Goal: Transaction & Acquisition: Download file/media

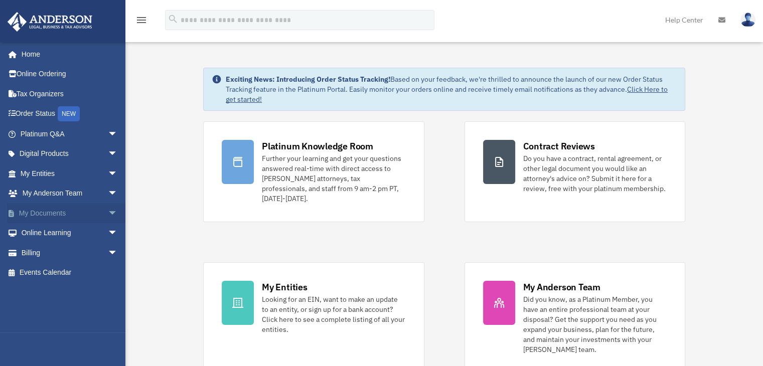
click at [48, 218] on link "My Documents arrow_drop_down" at bounding box center [70, 213] width 126 height 20
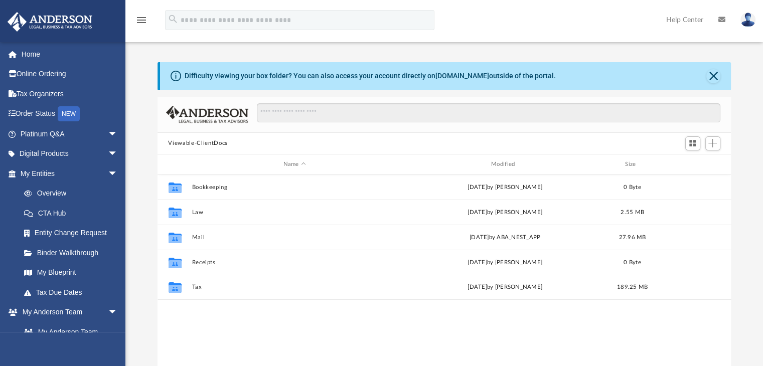
scroll to position [8, 8]
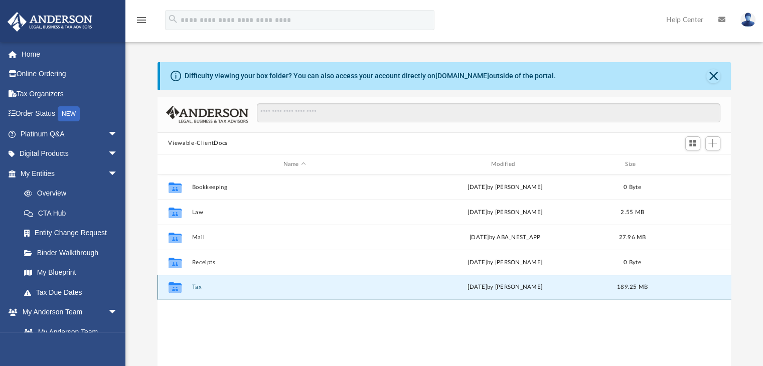
click at [203, 285] on button "Tax" at bounding box center [295, 287] width 206 height 7
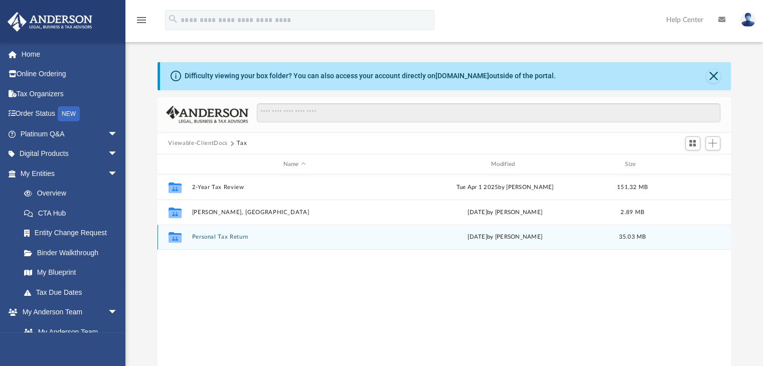
click at [237, 239] on button "Personal Tax Return" at bounding box center [295, 237] width 206 height 7
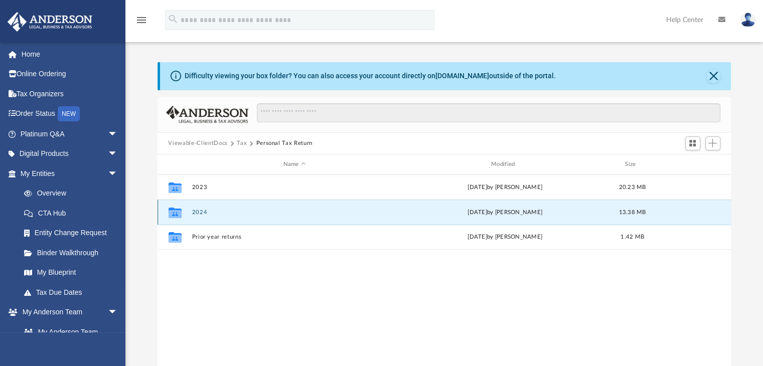
click at [213, 213] on button "2024" at bounding box center [295, 212] width 206 height 7
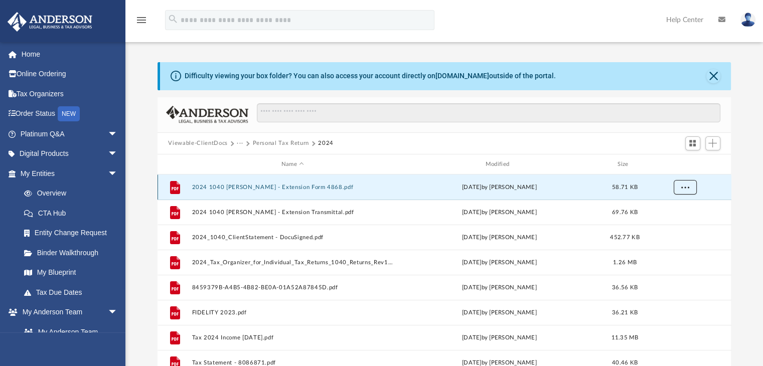
click at [684, 187] on span "More options" at bounding box center [684, 187] width 8 height 6
click at [674, 223] on li "Download" at bounding box center [675, 223] width 29 height 11
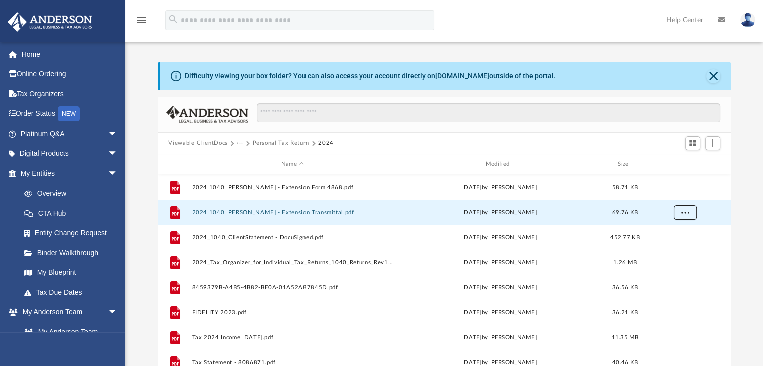
click at [687, 212] on span "More options" at bounding box center [684, 213] width 8 height 6
click at [664, 249] on li "Download" at bounding box center [675, 248] width 29 height 11
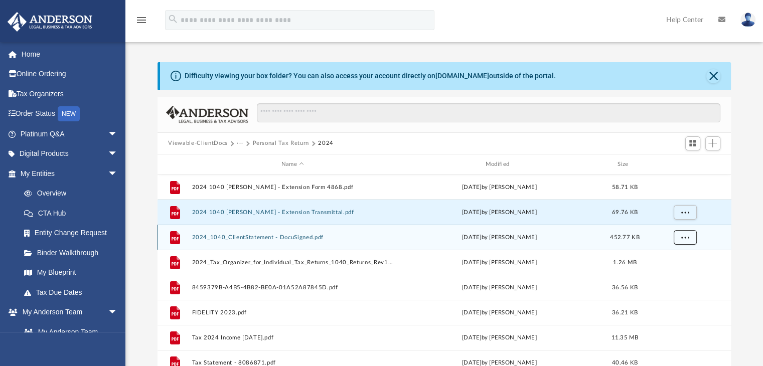
click at [678, 238] on button "More options" at bounding box center [684, 237] width 23 height 15
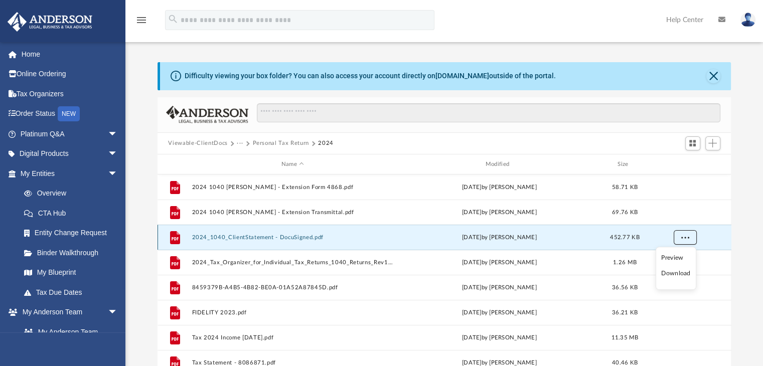
click at [678, 238] on button "More options" at bounding box center [684, 237] width 23 height 15
click at [681, 237] on span "More options" at bounding box center [684, 238] width 8 height 6
click at [672, 272] on li "Download" at bounding box center [675, 273] width 29 height 11
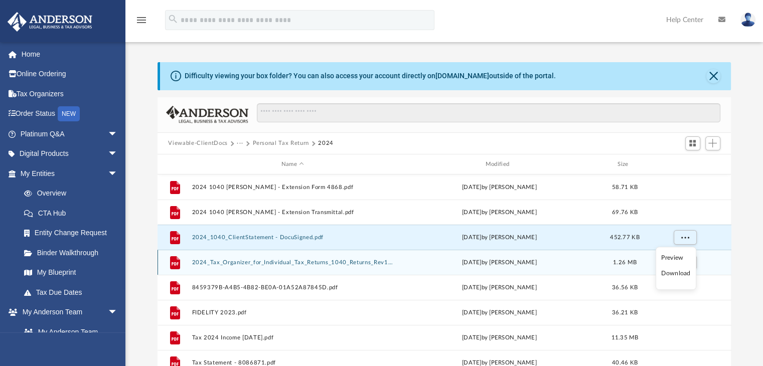
click at [672, 272] on div "File 2024_Tax_Organizer_for_Individual_Tax_Returns_1040_Returns_Rev112172024.pd…" at bounding box center [444, 262] width 574 height 25
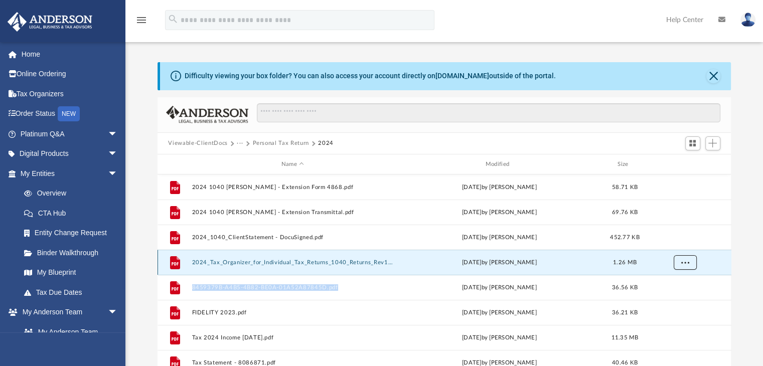
click at [688, 268] on button "More options" at bounding box center [684, 262] width 23 height 15
click at [680, 299] on li "Download" at bounding box center [675, 298] width 29 height 11
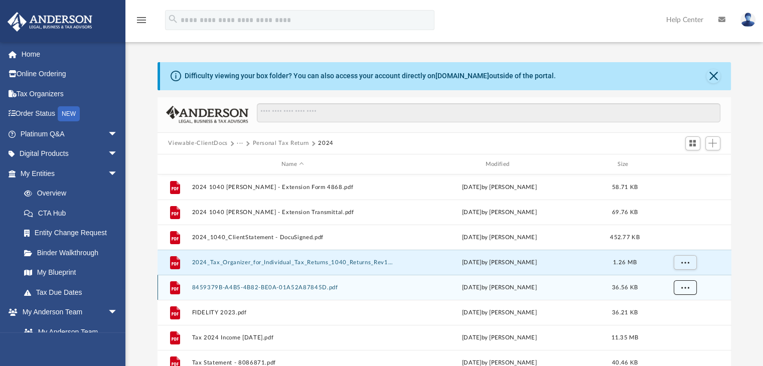
click at [686, 291] on button "More options" at bounding box center [684, 287] width 23 height 15
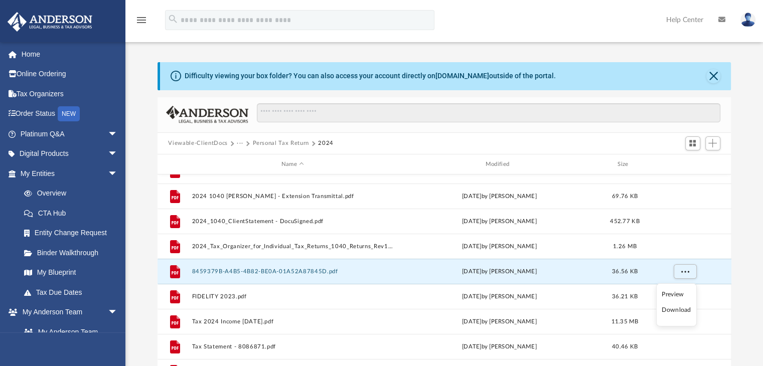
scroll to position [18, 0]
click at [670, 307] on li "Download" at bounding box center [675, 305] width 29 height 11
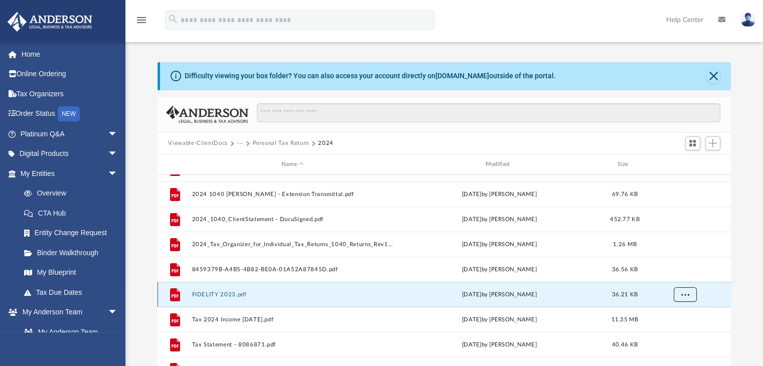
click at [688, 295] on button "More options" at bounding box center [684, 294] width 23 height 15
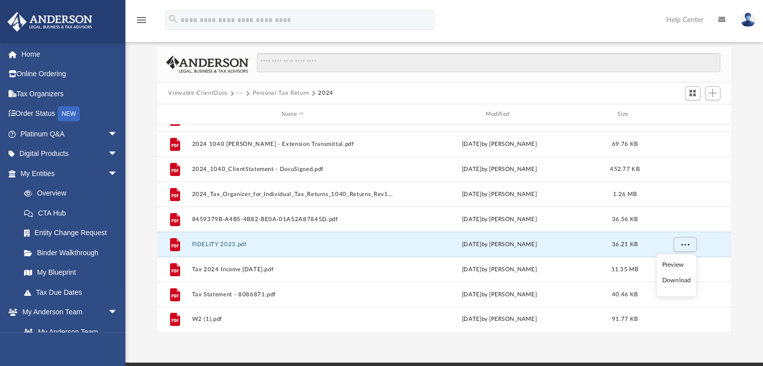
click at [670, 280] on li "Download" at bounding box center [675, 280] width 29 height 11
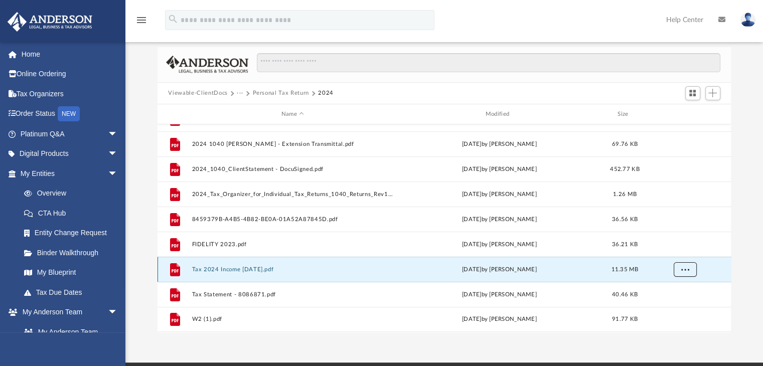
click at [688, 273] on button "More options" at bounding box center [684, 269] width 23 height 15
click at [674, 304] on li "Download" at bounding box center [675, 305] width 29 height 11
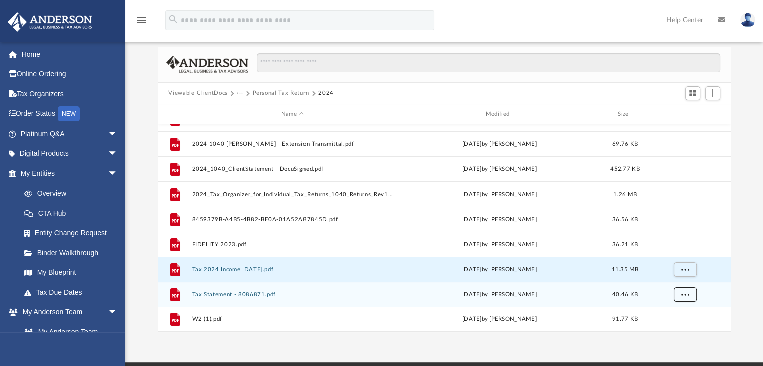
click at [688, 295] on span "More options" at bounding box center [684, 295] width 8 height 6
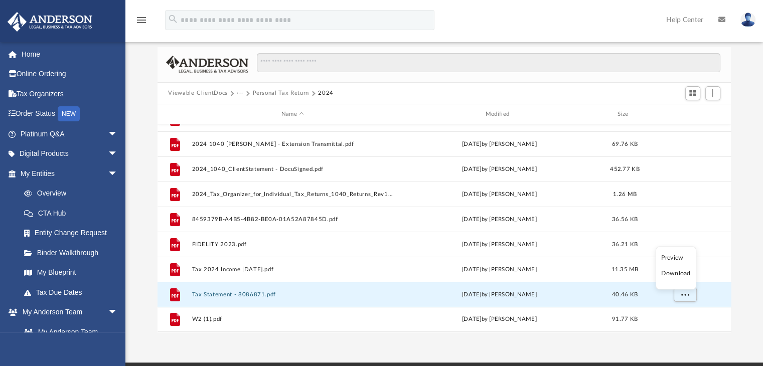
click at [677, 275] on li "Download" at bounding box center [675, 273] width 29 height 11
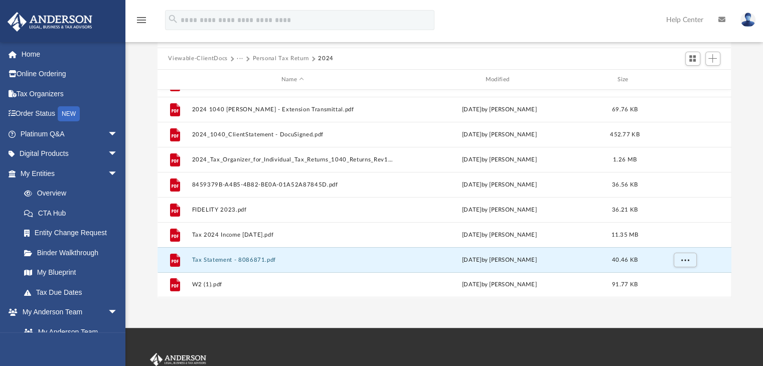
scroll to position [100, 0]
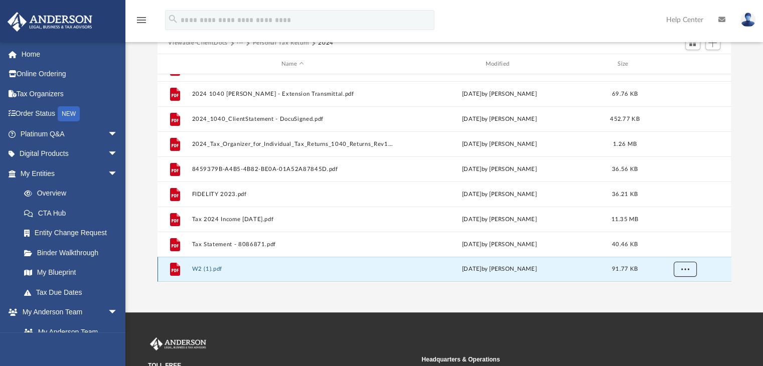
click at [687, 268] on span "More options" at bounding box center [684, 269] width 8 height 6
click at [678, 246] on li "Download" at bounding box center [675, 248] width 29 height 11
